Goal: Check status: Check status

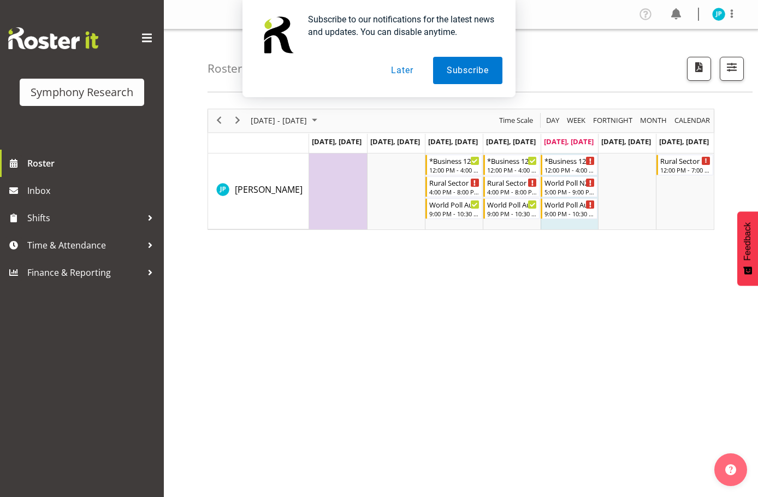
click at [404, 76] on button "Later" at bounding box center [401, 70] width 49 height 27
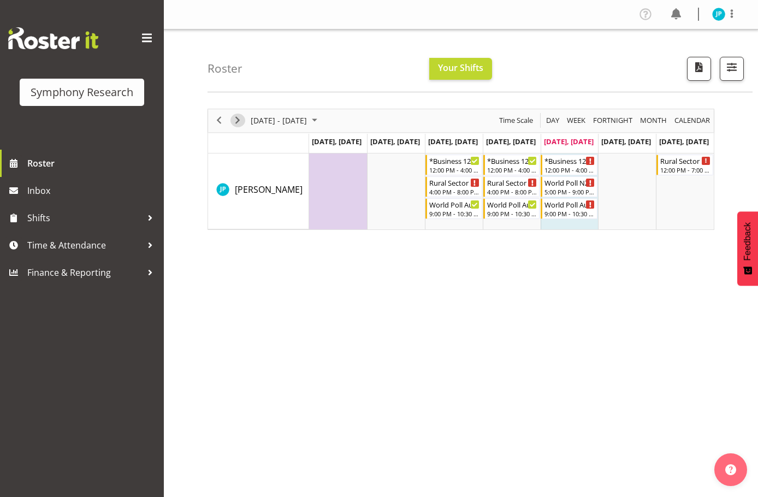
click at [238, 114] on span "Next" at bounding box center [237, 121] width 13 height 14
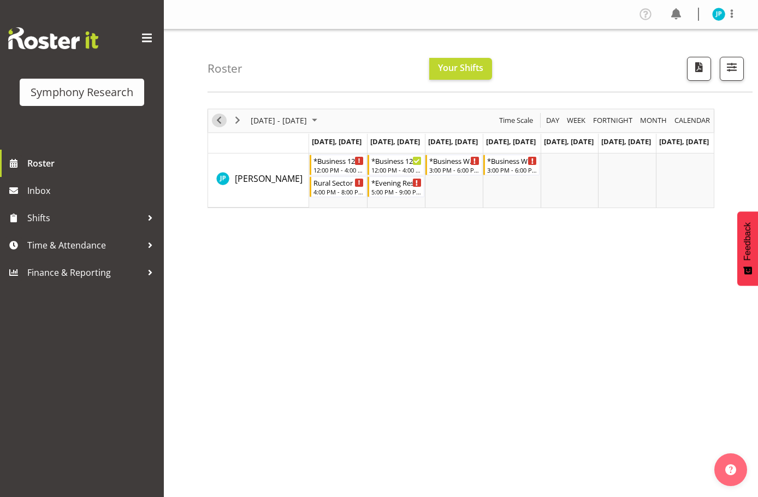
click at [223, 115] on span "Previous" at bounding box center [218, 121] width 13 height 14
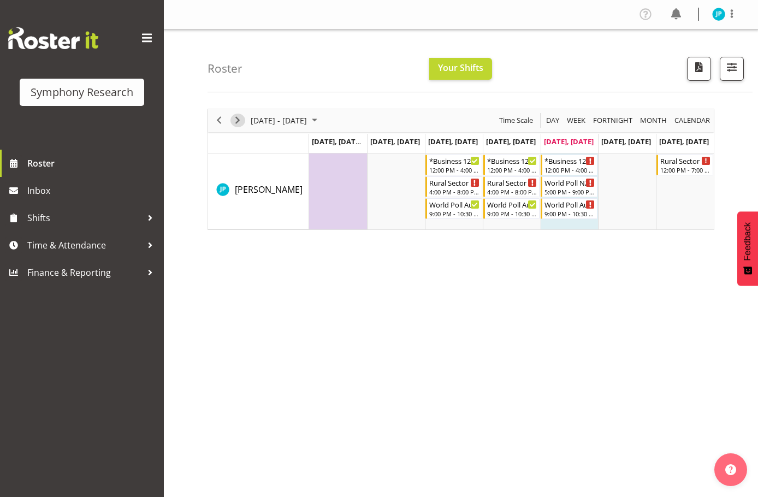
click at [238, 114] on span "Next" at bounding box center [237, 121] width 13 height 14
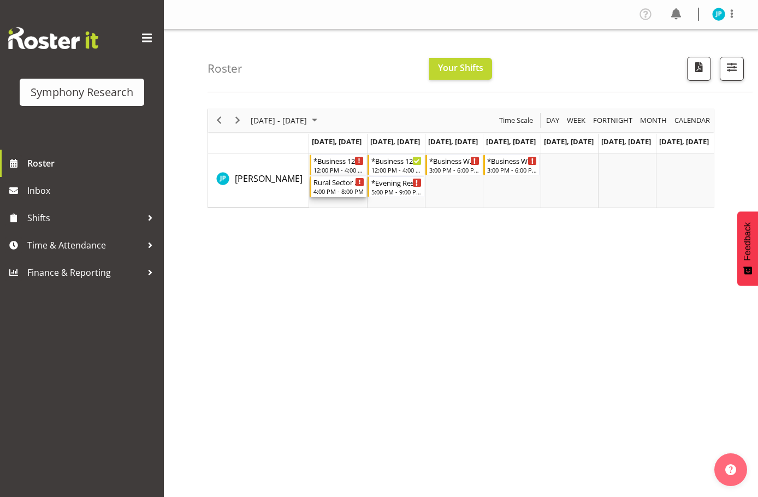
click at [359, 180] on icon "Timeline Week of October 3, 2025" at bounding box center [360, 182] width 2 height 5
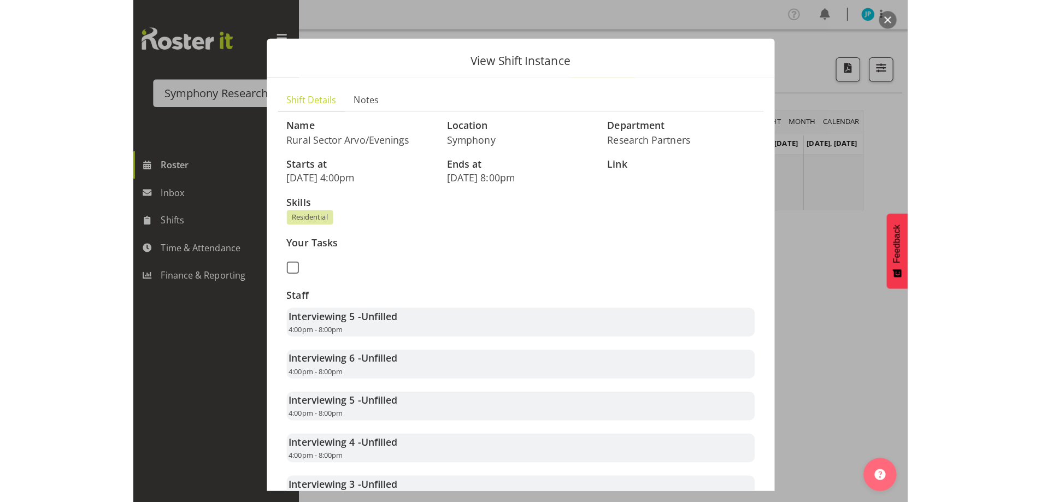
scroll to position [328, 0]
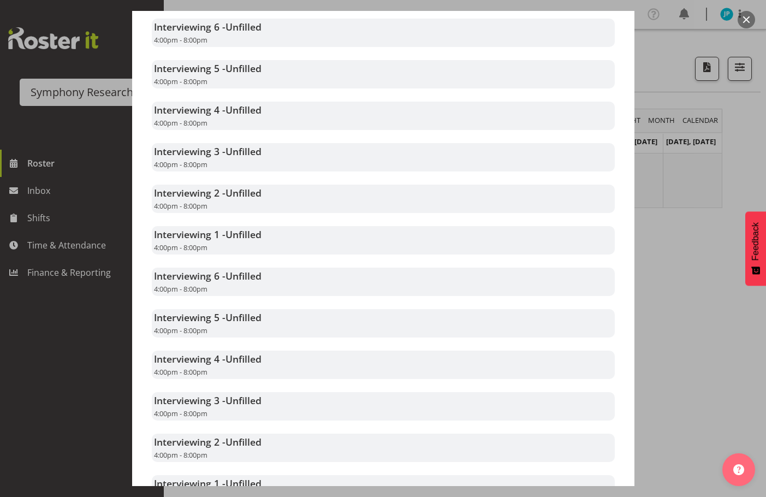
click at [669, 281] on div at bounding box center [383, 248] width 766 height 497
